Goal: Information Seeking & Learning: Compare options

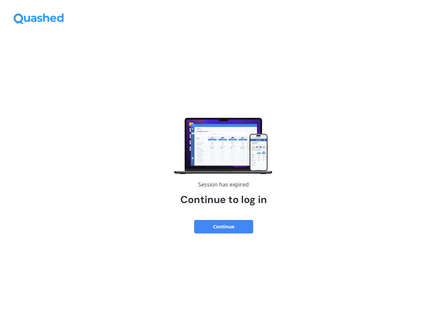
click at [224, 223] on button "Continue" at bounding box center [223, 227] width 59 height 14
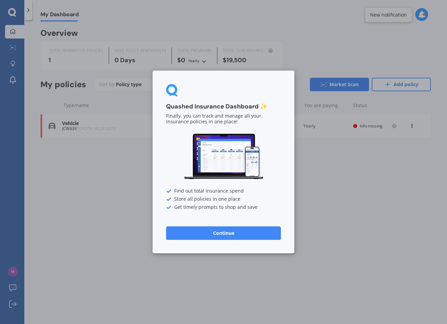
click at [230, 237] on button "Continue" at bounding box center [223, 233] width 115 height 14
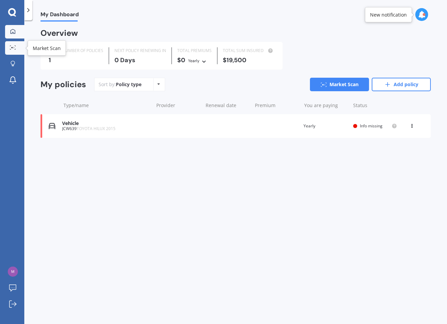
click at [12, 48] on circle at bounding box center [11, 47] width 1 height 1
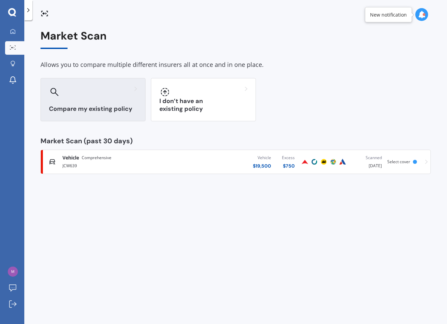
click at [101, 105] on h3 "Compare my existing policy" at bounding box center [93, 109] width 88 height 8
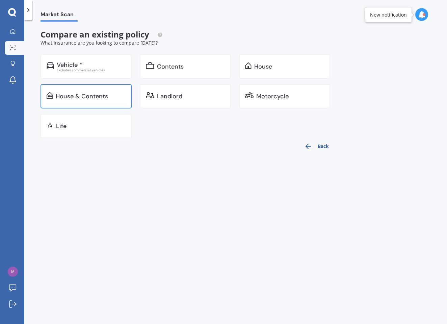
click at [100, 93] on div "House & Contents" at bounding box center [82, 96] width 52 height 7
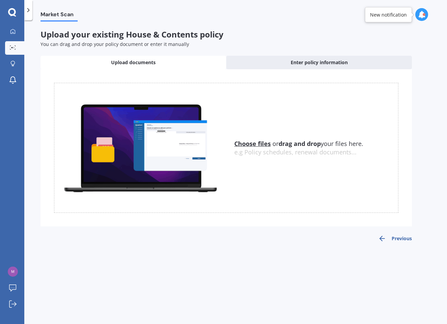
click at [30, 5] on div at bounding box center [28, 10] width 8 height 20
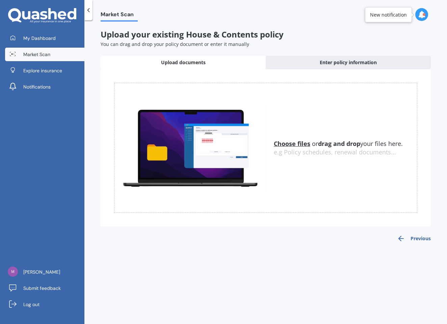
click at [55, 55] on link "Market Scan" at bounding box center [44, 55] width 79 height 14
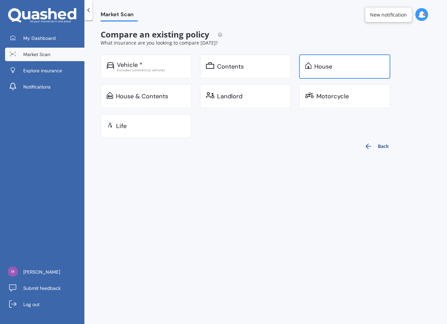
click at [343, 65] on div "House" at bounding box center [350, 66] width 70 height 7
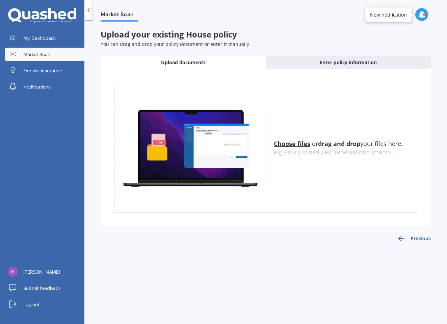
click at [296, 144] on u "Choose files" at bounding box center [292, 144] width 37 height 8
click at [287, 143] on u "Choose files" at bounding box center [292, 144] width 37 height 8
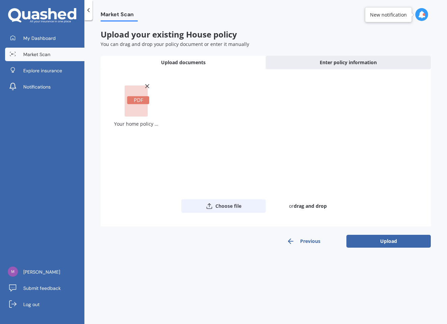
click at [234, 202] on button "Choose file" at bounding box center [223, 206] width 84 height 14
click at [216, 200] on button "Choose file" at bounding box center [223, 206] width 84 height 14
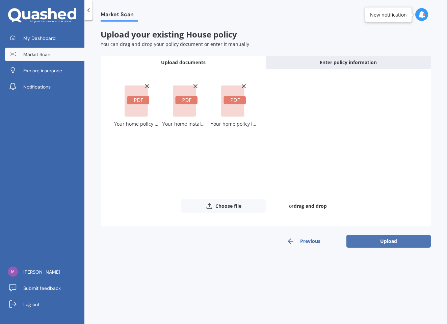
click at [368, 243] on button "Upload" at bounding box center [389, 241] width 84 height 13
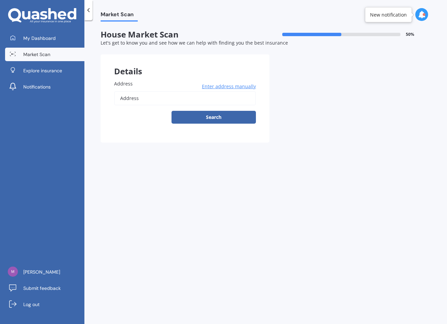
click at [206, 93] on input "Address" at bounding box center [185, 98] width 142 height 14
type input "[STREET_ADDRESS]"
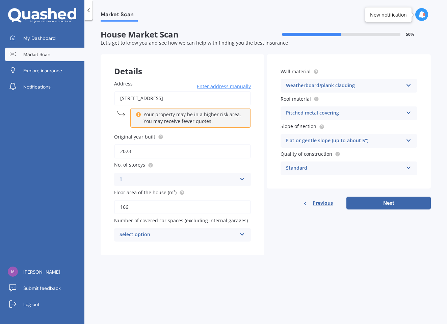
drag, startPoint x: 138, startPoint y: 202, endPoint x: 95, endPoint y: 210, distance: 43.2
click at [95, 210] on div "Market Scan House Market Scan 50 % Let's get to know you and see how we can hel…" at bounding box center [265, 174] width 363 height 304
drag, startPoint x: 129, startPoint y: 203, endPoint x: 107, endPoint y: 204, distance: 22.6
click at [107, 204] on div "Address [STREET_ADDRESS] Enter address manually Your property may be in a highe…" at bounding box center [183, 161] width 164 height 189
click at [146, 208] on input "166" at bounding box center [182, 207] width 137 height 14
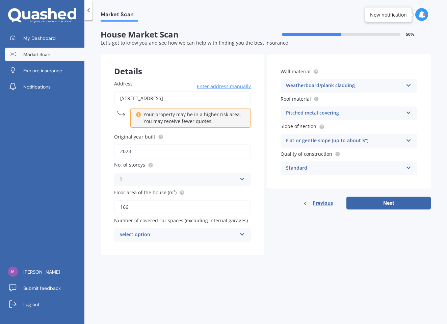
click at [146, 208] on input "166" at bounding box center [182, 207] width 137 height 14
type input "210"
click at [161, 232] on div "Select option" at bounding box center [178, 235] width 117 height 8
drag, startPoint x: 155, startPoint y: 245, endPoint x: 160, endPoint y: 246, distance: 4.6
click at [155, 244] on div "0" at bounding box center [183, 248] width 136 height 12
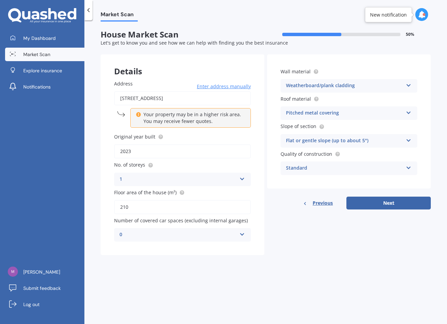
click at [308, 272] on div "Market Scan House Market Scan 50 % Let's get to know you and see how we can hel…" at bounding box center [265, 174] width 363 height 304
click at [313, 83] on div "Weatherboard/plank cladding" at bounding box center [344, 86] width 117 height 8
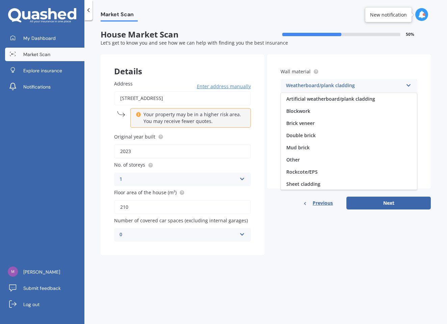
scroll to position [62, 0]
click at [313, 83] on div "Weatherboard/plank cladding" at bounding box center [344, 86] width 117 height 8
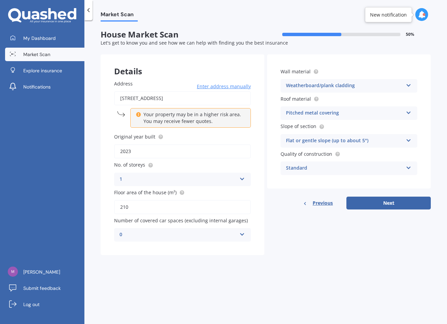
click at [313, 83] on div "Weatherboard/plank cladding" at bounding box center [344, 86] width 117 height 8
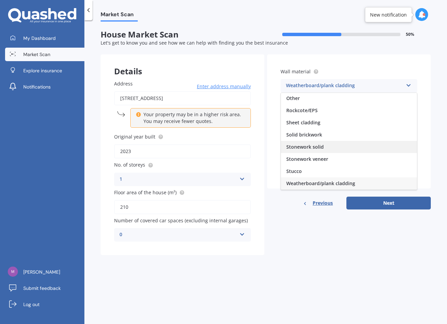
scroll to position [0, 0]
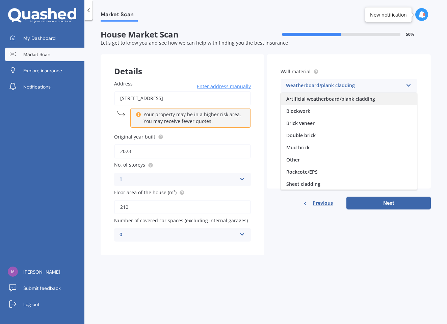
click at [370, 102] on div "Artificial weatherboard/plank cladding" at bounding box center [349, 99] width 136 height 12
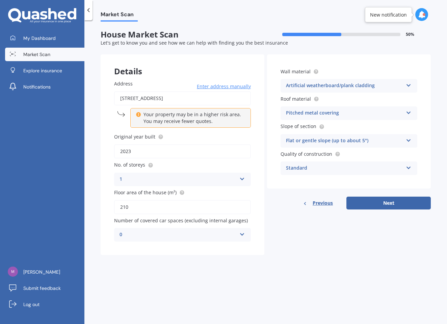
click at [369, 85] on div "Artificial weatherboard/plank cladding" at bounding box center [344, 86] width 117 height 8
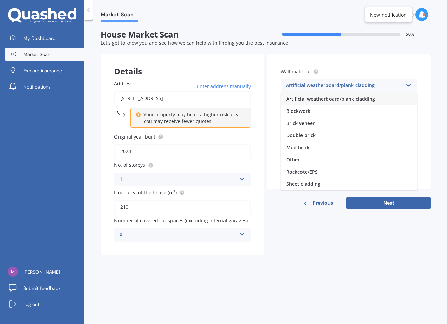
click at [370, 84] on div "Artificial weatherboard/plank cladding" at bounding box center [344, 86] width 117 height 8
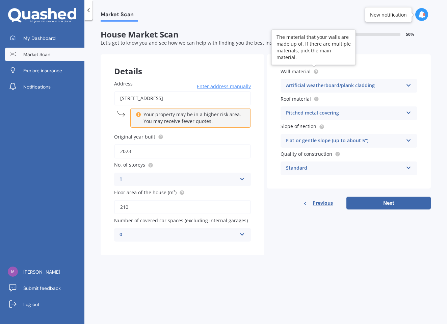
click at [316, 71] on icon at bounding box center [316, 71] width 1 height 1
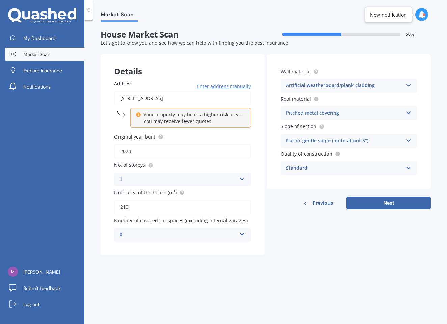
click at [324, 70] on label "Wall material" at bounding box center [348, 71] width 134 height 7
click at [323, 168] on div "Standard" at bounding box center [344, 168] width 117 height 8
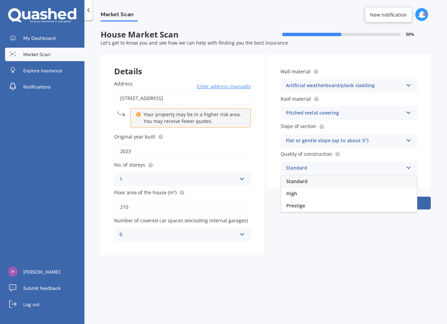
click at [311, 194] on div "High" at bounding box center [349, 194] width 136 height 12
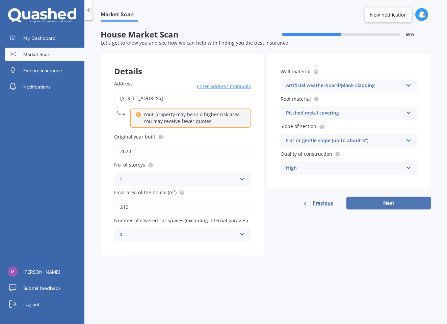
click at [362, 204] on button "Next" at bounding box center [389, 203] width 84 height 13
select select "19"
select select "02"
select select "1945"
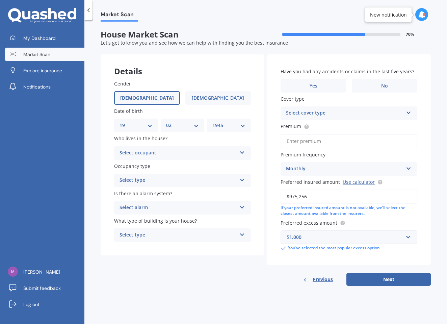
click at [320, 117] on div "Select cover type Home Insurance Policy" at bounding box center [349, 113] width 137 height 14
click at [324, 127] on span "Home Insurance Policy" at bounding box center [313, 126] width 53 height 6
select select "03"
select select "05"
select select "1988"
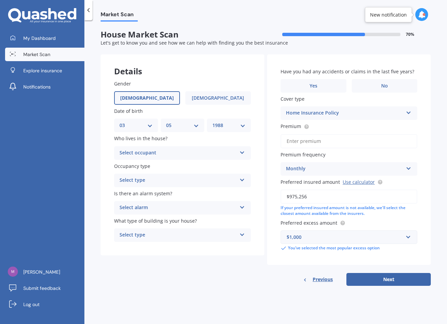
click at [175, 150] on div "Select occupant" at bounding box center [178, 153] width 117 height 8
click at [173, 166] on div "Owner" at bounding box center [183, 166] width 136 height 12
click at [163, 179] on div "Select type" at bounding box center [178, 180] width 117 height 8
click at [160, 195] on div "Permanent" at bounding box center [183, 194] width 136 height 12
click at [160, 204] on div "Select alarm" at bounding box center [178, 208] width 117 height 8
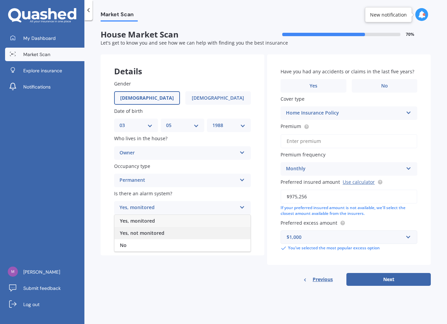
click at [150, 233] on span "Yes, not monitored" at bounding box center [142, 233] width 45 height 6
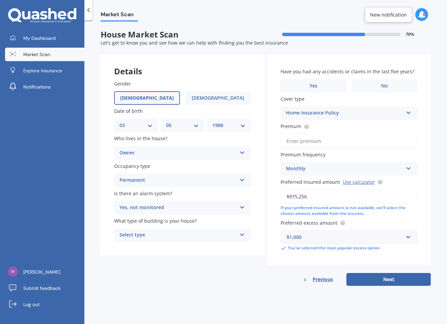
click at [150, 234] on div "Select type" at bounding box center [178, 235] width 117 height 8
click at [155, 247] on div "Freestanding" at bounding box center [183, 248] width 136 height 12
click at [370, 87] on label "No" at bounding box center [385, 86] width 66 height 14
click at [0, 0] on input "No" at bounding box center [0, 0] width 0 height 0
click at [306, 125] on icon at bounding box center [306, 125] width 1 height 1
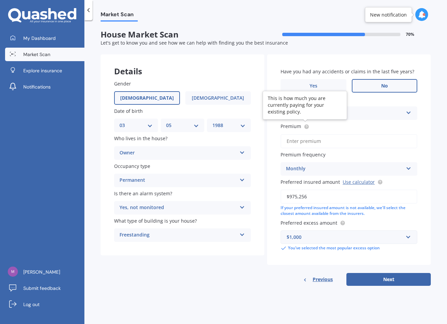
click at [306, 125] on circle at bounding box center [307, 126] width 4 height 4
click at [317, 168] on div "Monthly" at bounding box center [344, 169] width 117 height 8
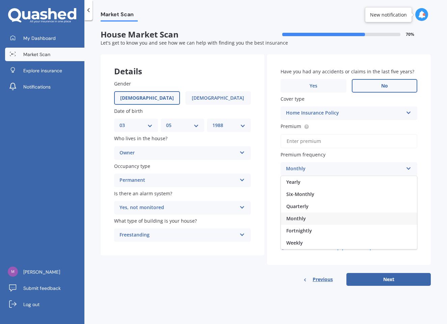
click at [364, 140] on input "Premium" at bounding box center [349, 141] width 137 height 14
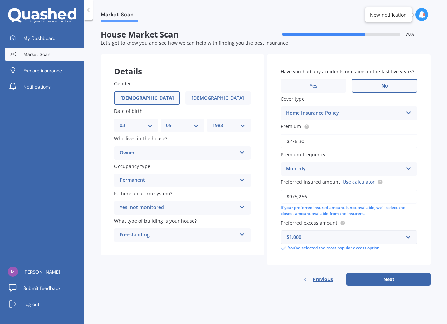
type input "$276.38"
click at [429, 156] on div "Have you had any accidents or claims in the last five years? Yes No Cover type …" at bounding box center [349, 159] width 164 height 211
click at [397, 279] on button "Next" at bounding box center [389, 279] width 84 height 13
select select "03"
select select "05"
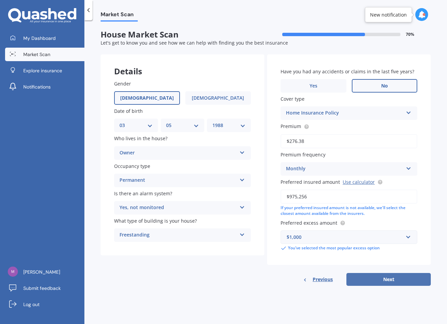
select select "1988"
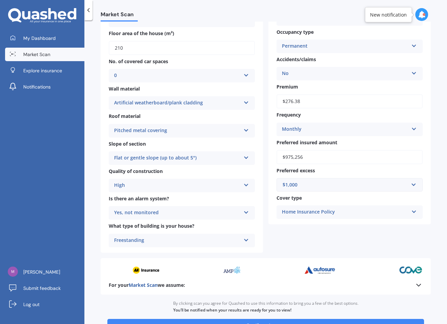
scroll to position [159, 0]
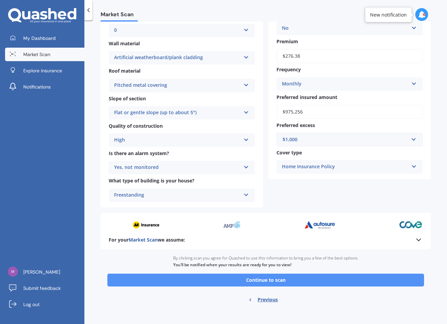
click at [310, 280] on button "Continue to scan" at bounding box center [265, 280] width 317 height 13
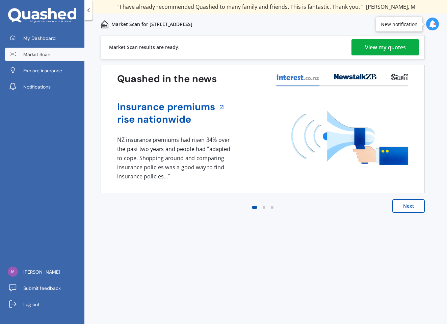
click at [380, 47] on div "View my quotes" at bounding box center [385, 47] width 41 height 16
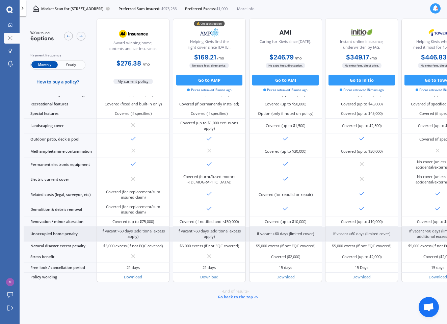
scroll to position [252, 0]
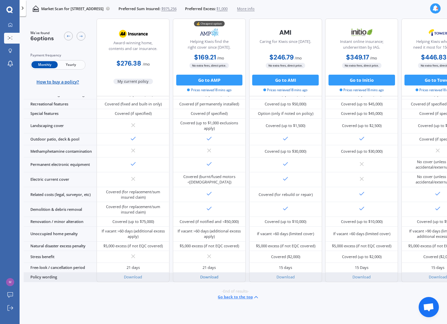
click at [204, 276] on link "Download" at bounding box center [209, 276] width 18 height 5
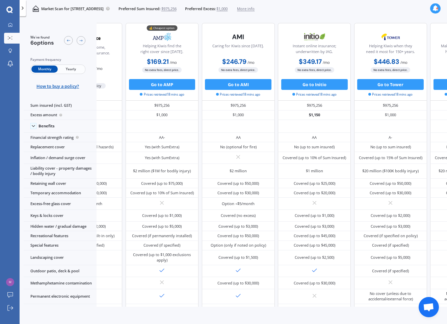
scroll to position [0, 0]
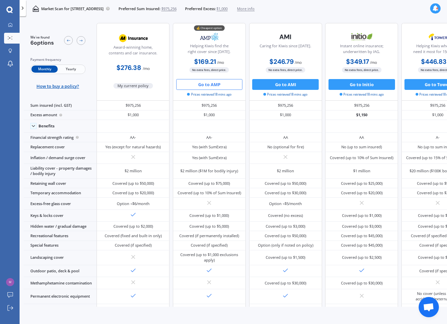
click at [218, 83] on button "Go to AMP" at bounding box center [209, 84] width 67 height 11
